Goal: Transaction & Acquisition: Subscribe to service/newsletter

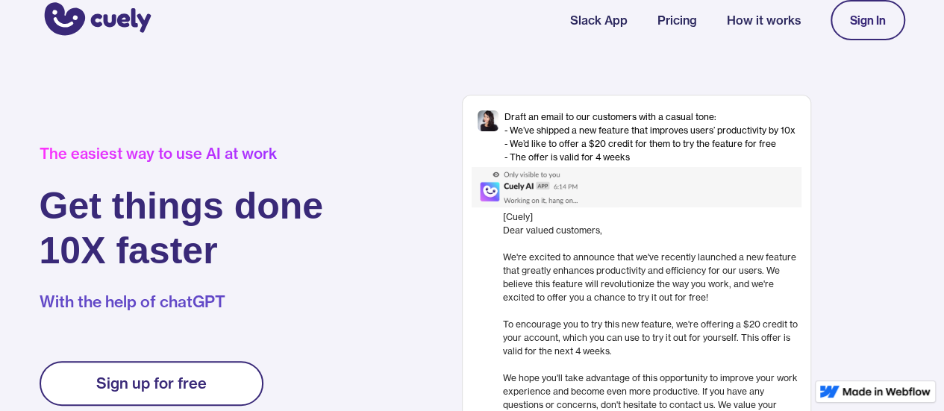
scroll to position [10, 0]
click at [682, 22] on link "Pricing" at bounding box center [678, 19] width 40 height 18
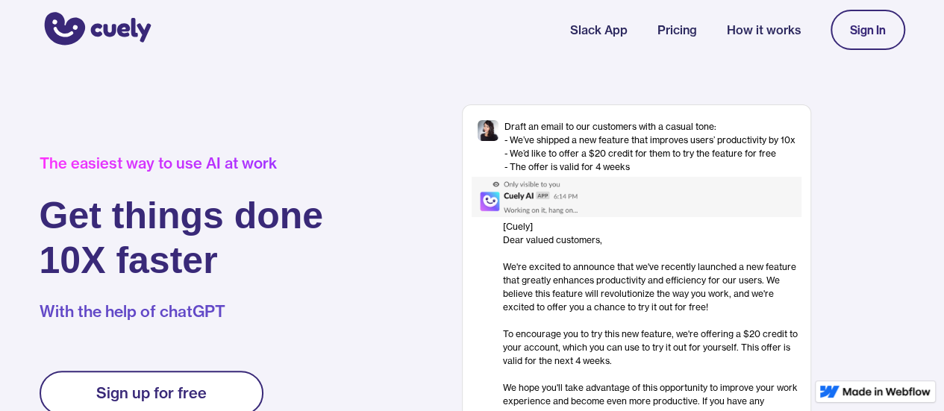
click at [684, 28] on link "Pricing" at bounding box center [678, 30] width 40 height 18
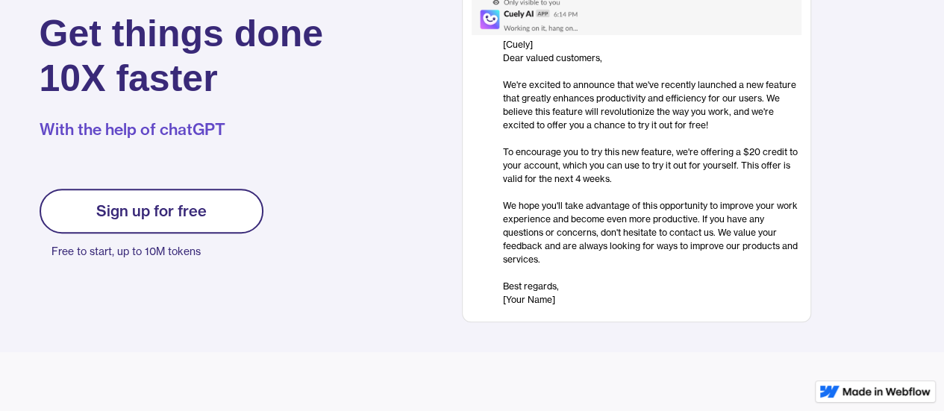
scroll to position [183, 0]
click at [177, 210] on div "Sign up for free" at bounding box center [151, 211] width 110 height 18
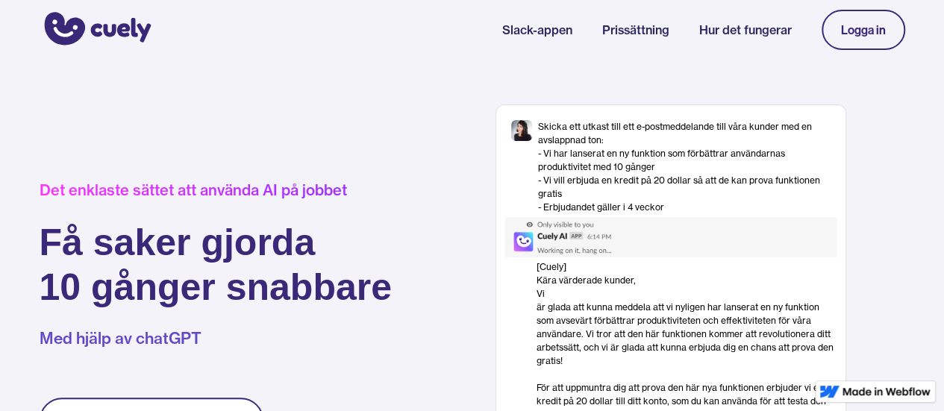
click at [436, 141] on div "Det enklaste sättet att använda AI på jobbet Få saker gjorda 10 gånger snabbare…" at bounding box center [473, 332] width 896 height 454
click at [408, 316] on div "Det enklaste sättet att använda AI på jobbet Få saker gjorda 10 gånger snabbare…" at bounding box center [238, 331] width 397 height 301
